Goal: Book appointment/travel/reservation

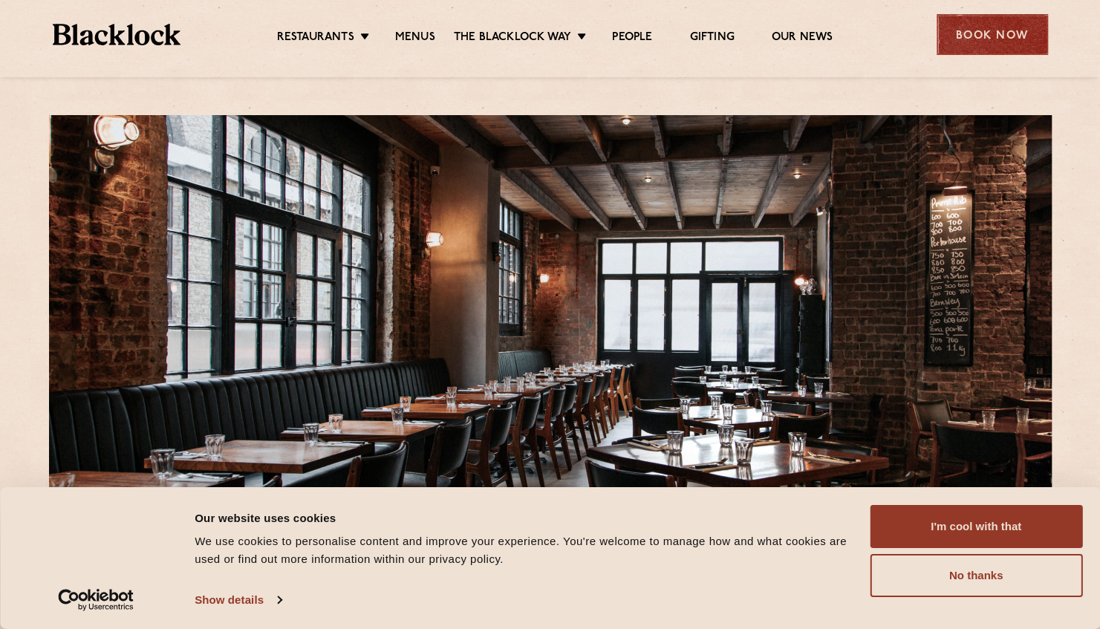
click at [987, 30] on div "Book Now" at bounding box center [991, 34] width 111 height 41
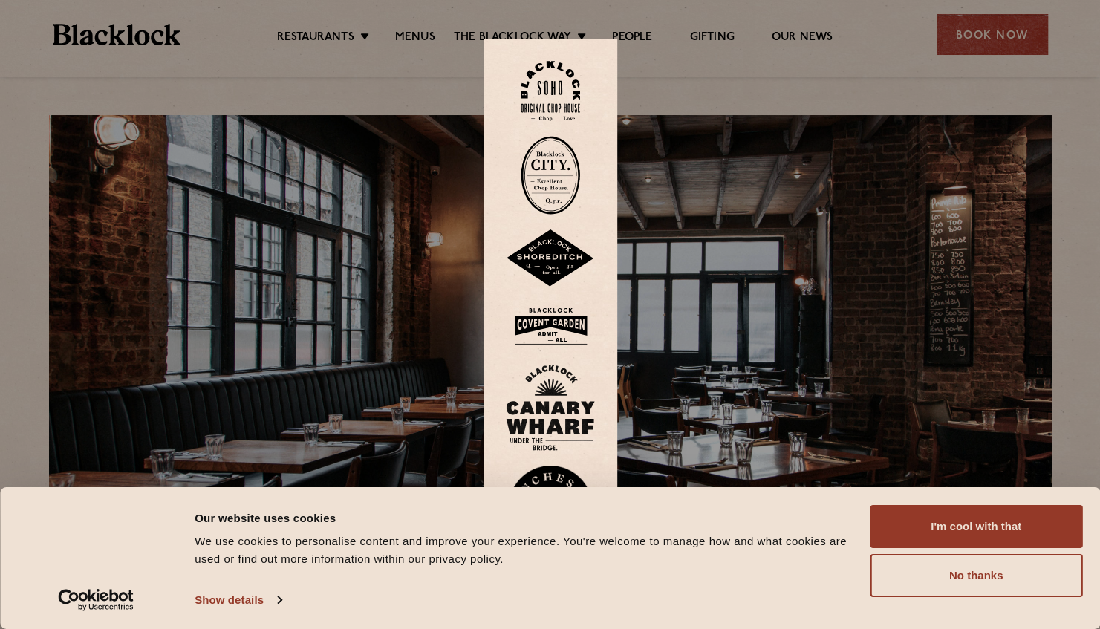
click at [558, 253] on img at bounding box center [550, 258] width 89 height 58
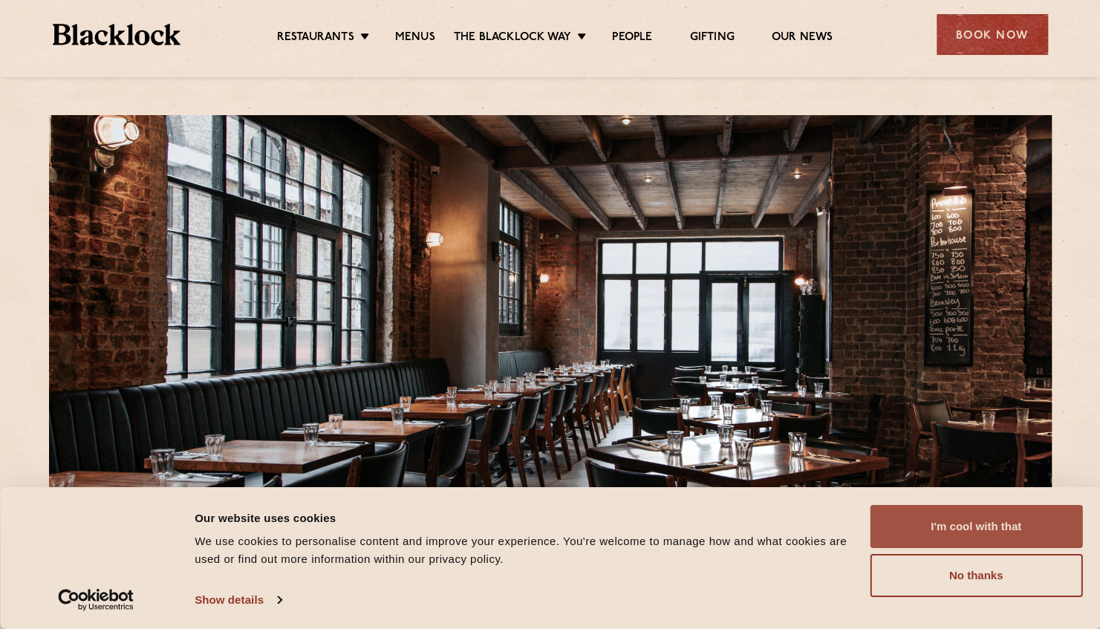
click at [947, 535] on button "I'm cool with that" at bounding box center [976, 526] width 212 height 43
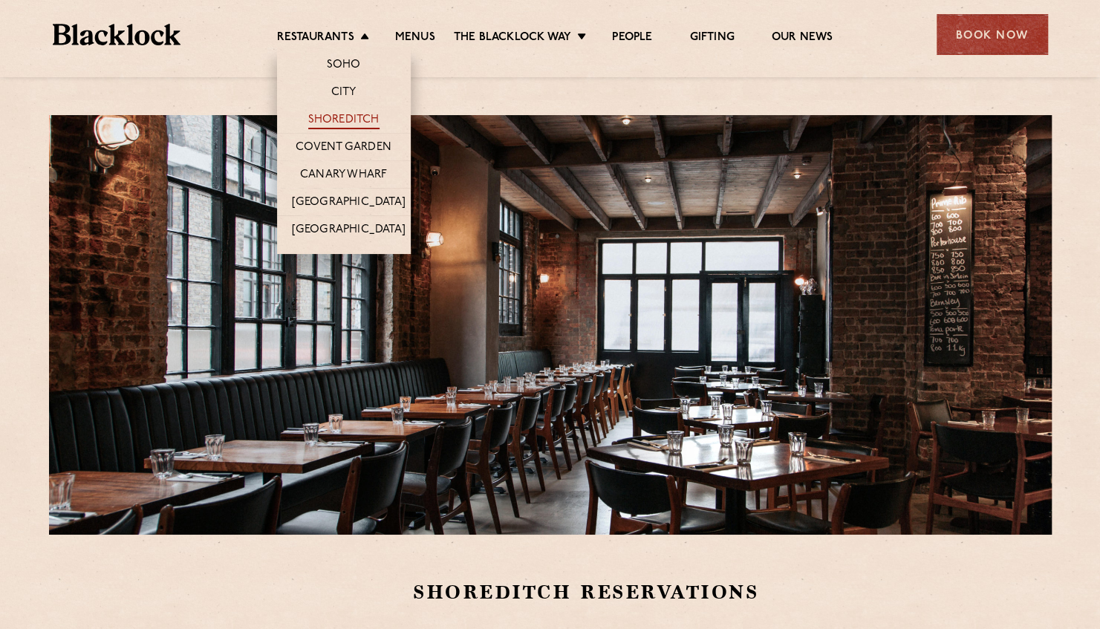
click at [343, 116] on link "Shoreditch" at bounding box center [343, 121] width 71 height 16
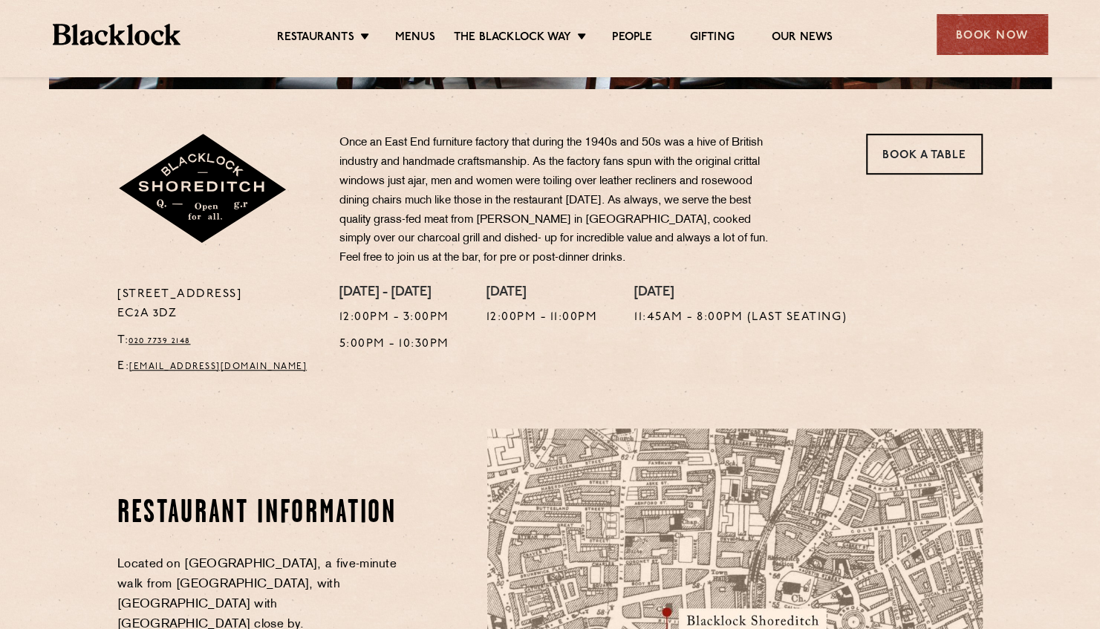
scroll to position [149, 0]
